Goal: Go to known website: Go to known website

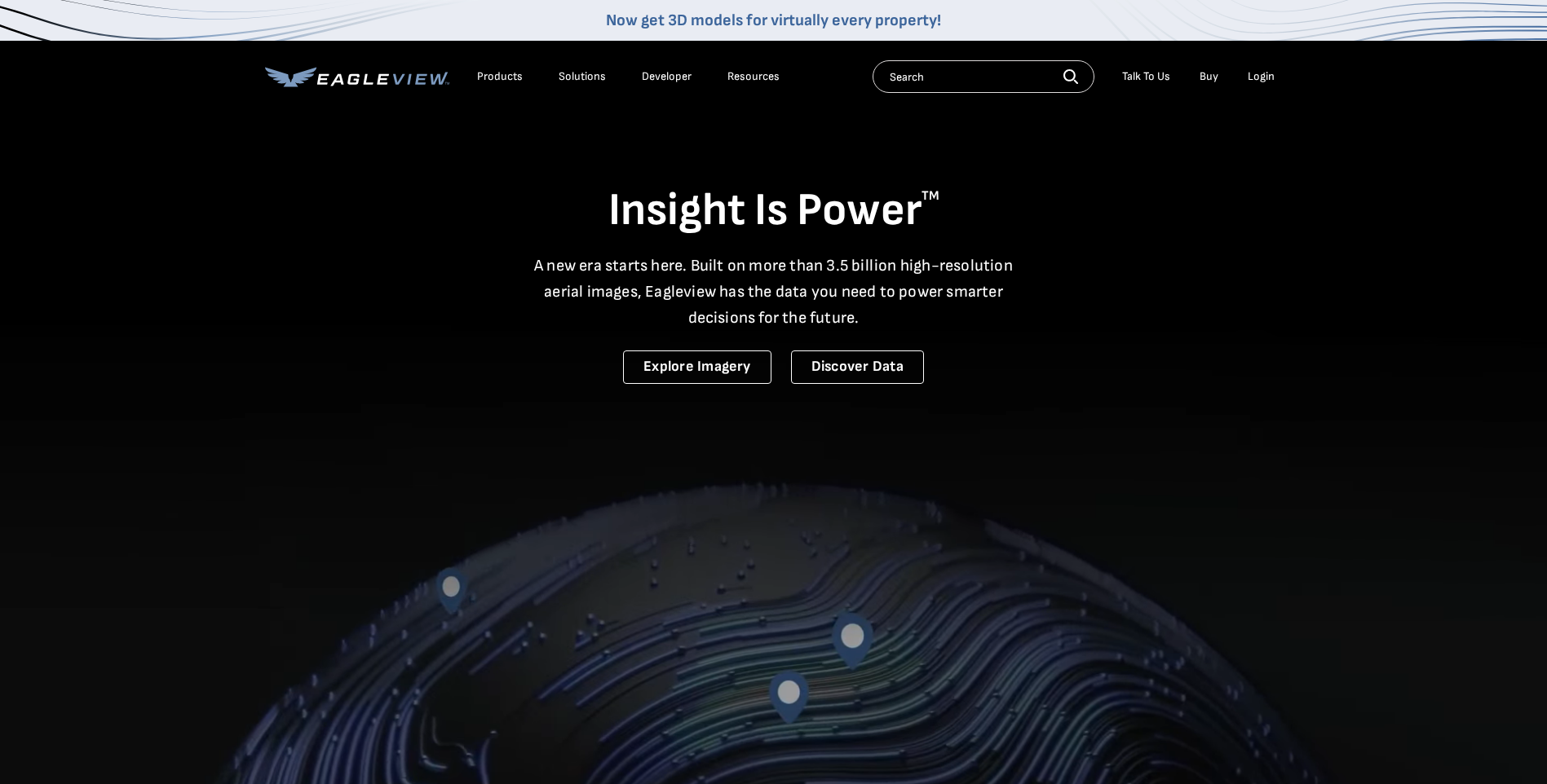
click at [1262, 85] on li "Login" at bounding box center [1261, 76] width 44 height 24
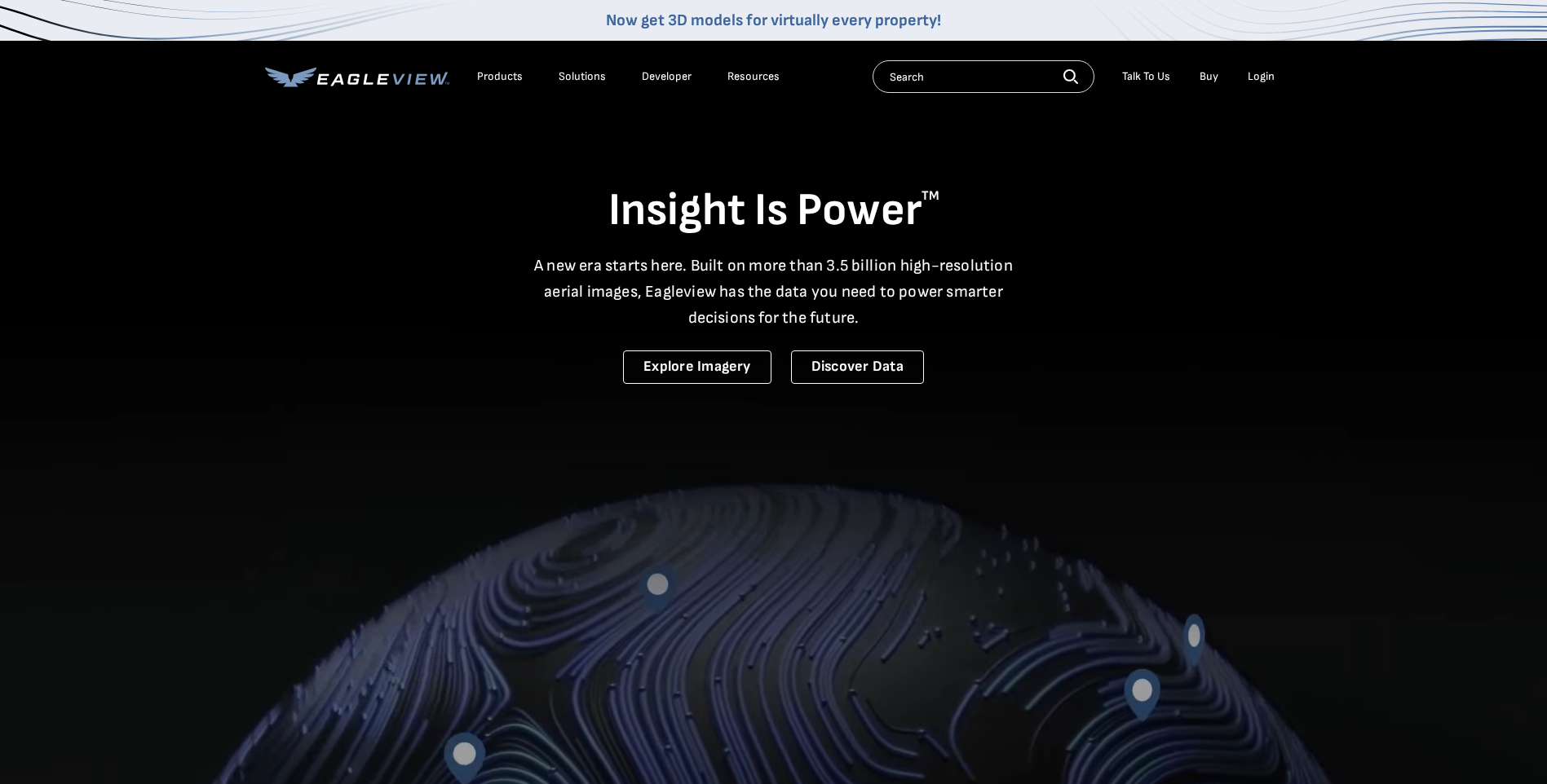
click at [1265, 75] on div "Login" at bounding box center [1261, 76] width 27 height 15
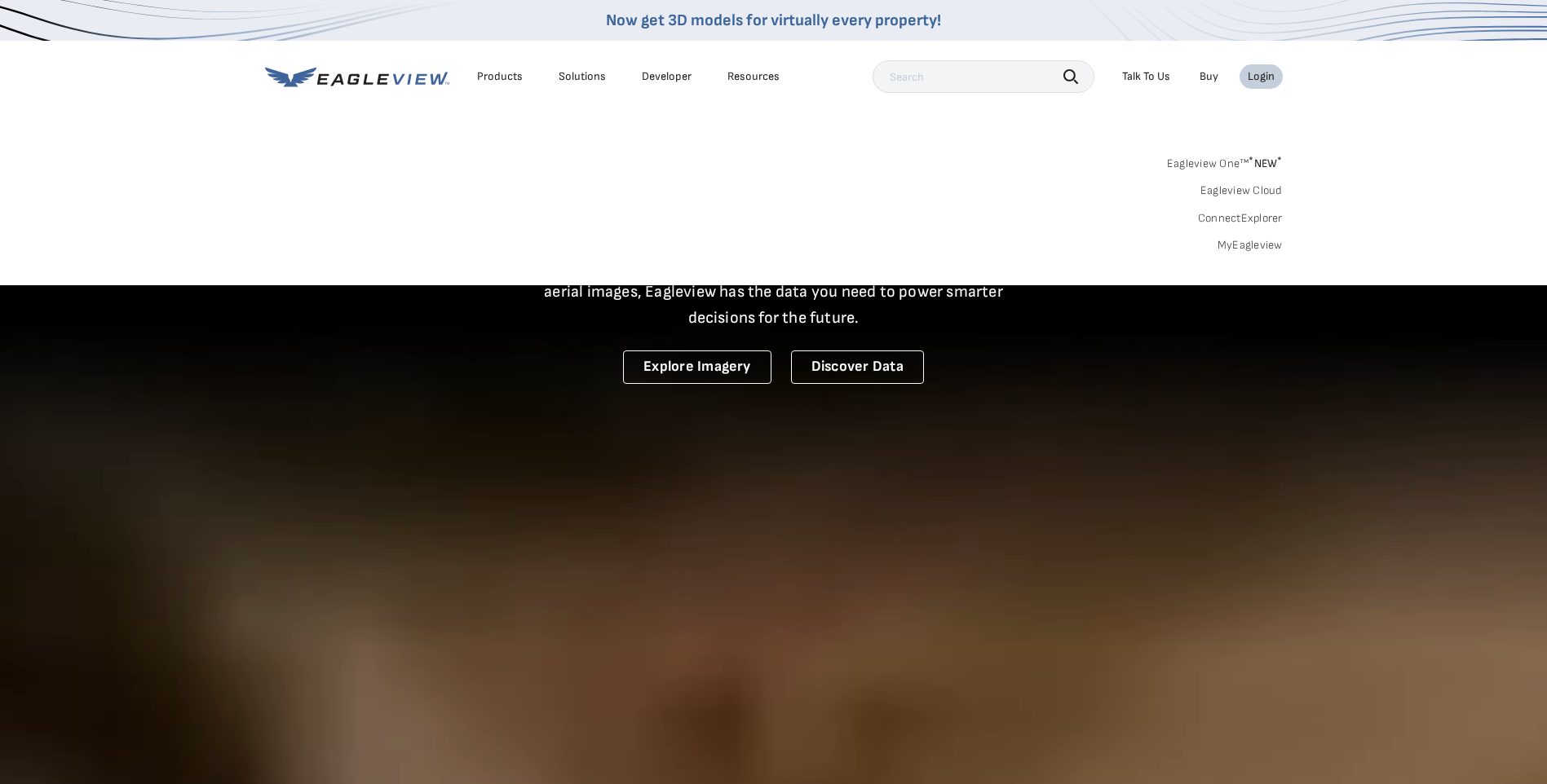
click at [1260, 75] on div "Login" at bounding box center [1261, 76] width 27 height 15
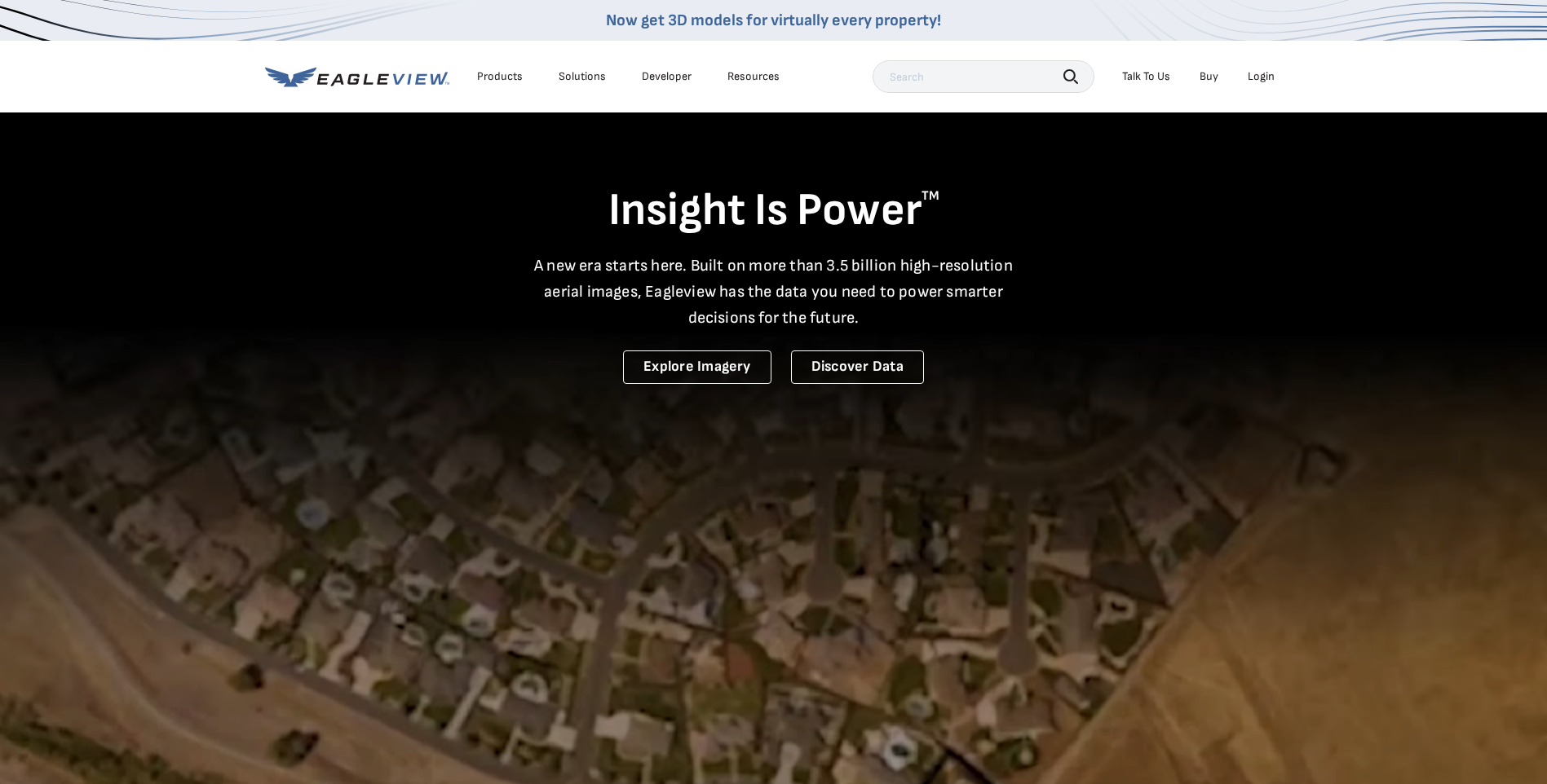
click at [1261, 75] on div "Login" at bounding box center [1261, 76] width 27 height 15
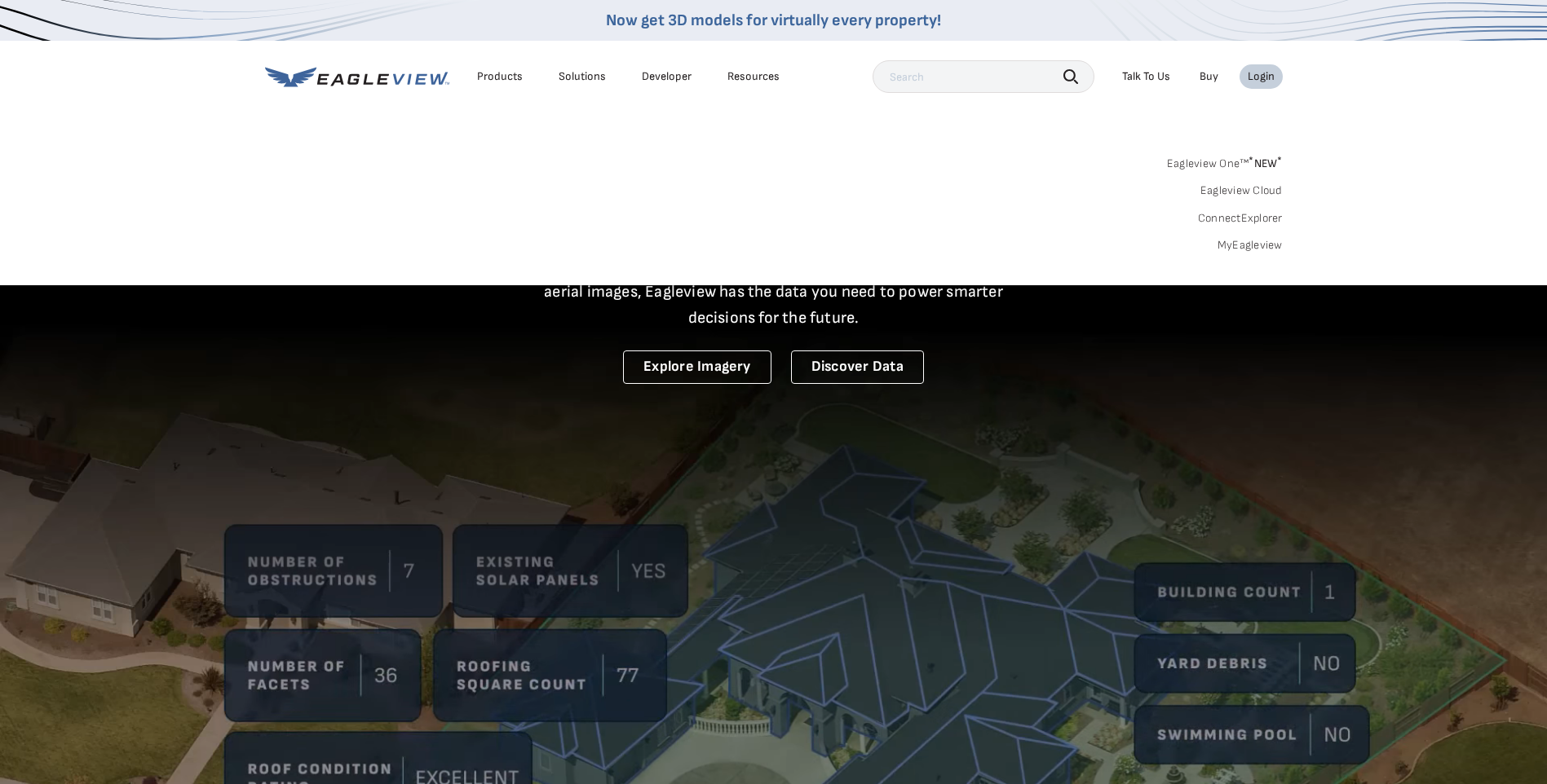
click at [1263, 248] on link "MyEagleview" at bounding box center [1250, 245] width 65 height 15
